Goal: Obtain resource: Download file/media

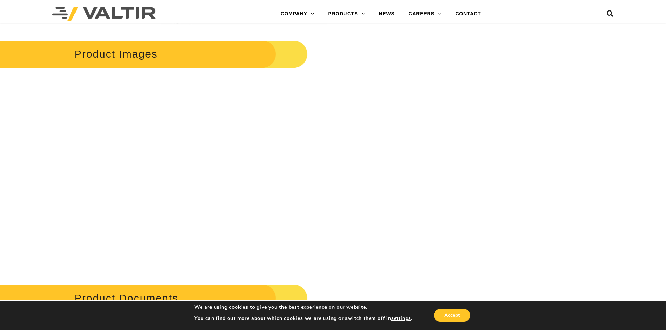
scroll to position [874, 0]
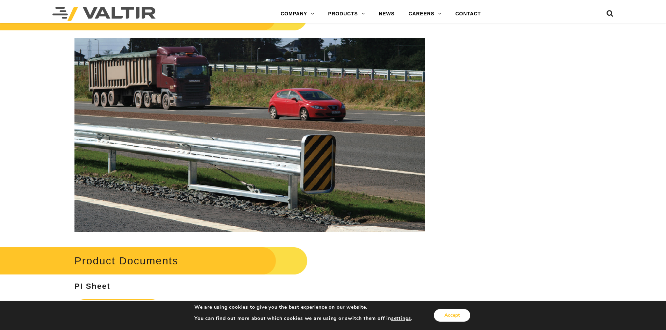
click at [457, 316] on button "Accept" at bounding box center [452, 315] width 36 height 13
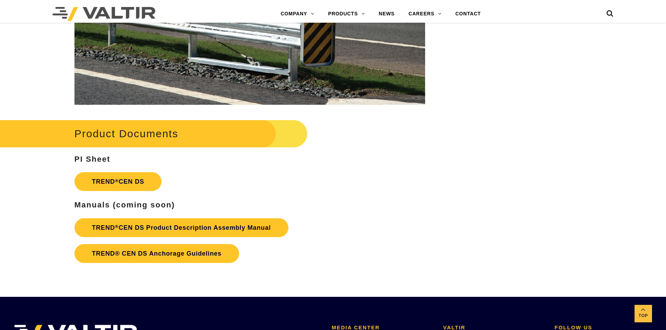
scroll to position [1014, 0]
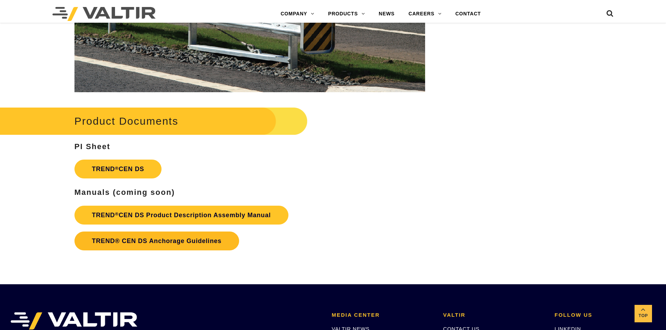
click at [159, 243] on link "TREND® CEN DS Anchorage Guidelines" at bounding box center [156, 241] width 165 height 19
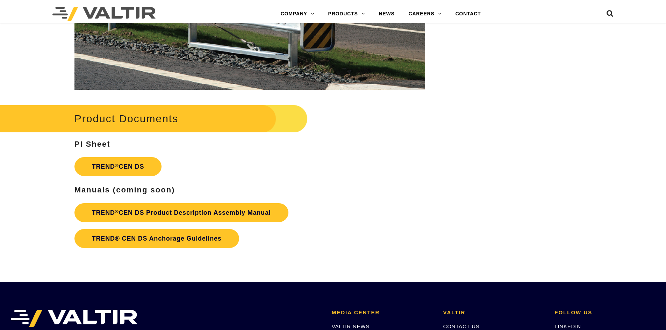
scroll to position [1014, 0]
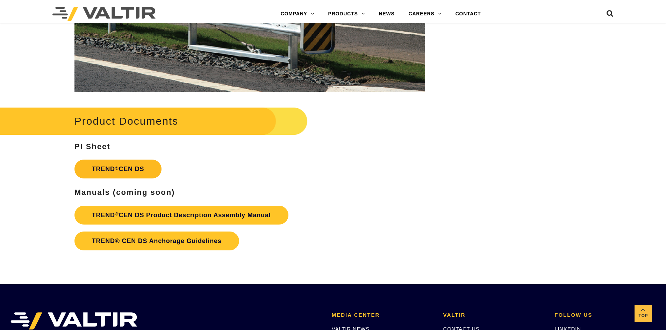
click at [109, 168] on link "TREND ® CEN DS" at bounding box center [117, 169] width 87 height 19
